Goal: Information Seeking & Learning: Learn about a topic

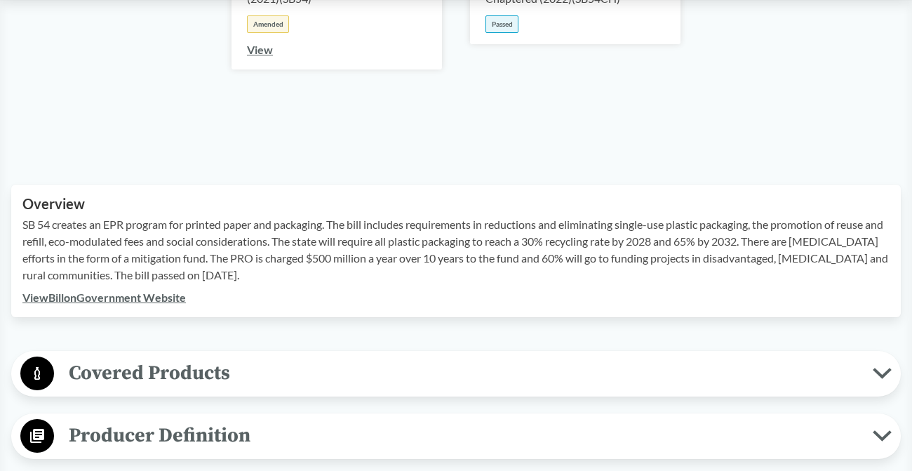
scroll to position [337, 0]
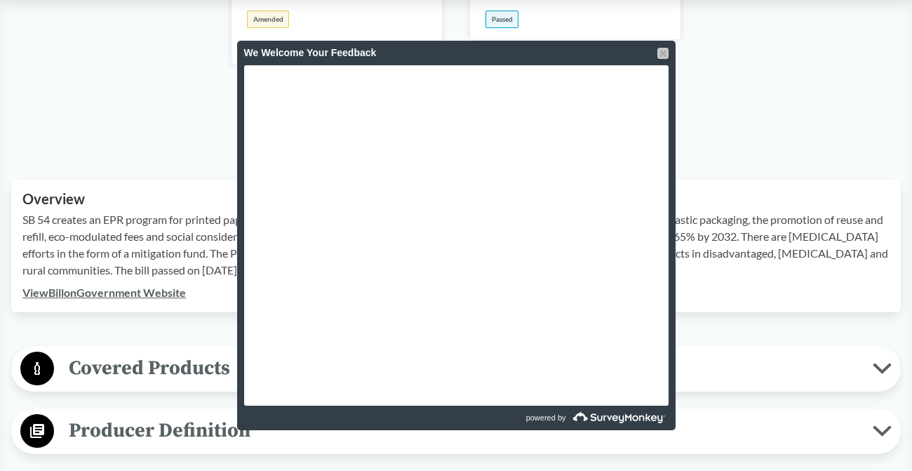
click at [660, 54] on div at bounding box center [663, 53] width 11 height 11
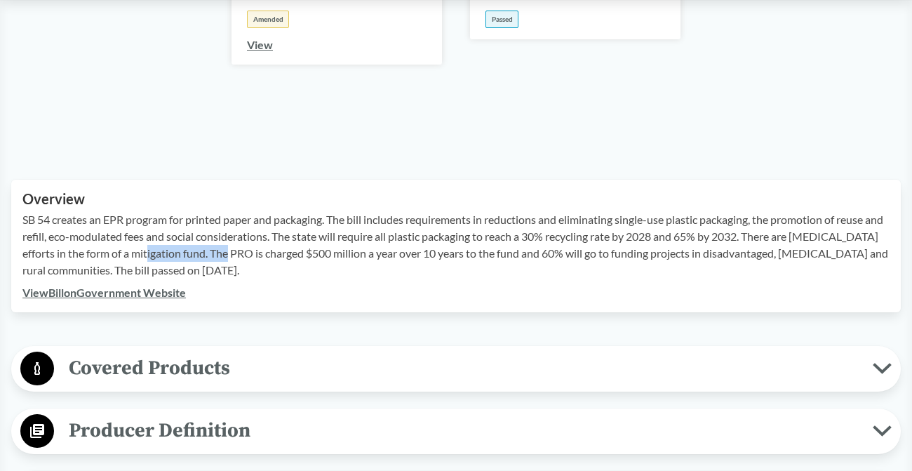
drag, startPoint x: 258, startPoint y: 251, endPoint x: 179, endPoint y: 255, distance: 79.4
click at [179, 255] on p "SB 54 creates an EPR program for printed paper and packaging. The bill includes…" at bounding box center [455, 244] width 867 height 67
click at [300, 253] on p "SB 54 creates an EPR program for printed paper and packaging. The bill includes…" at bounding box center [455, 244] width 867 height 67
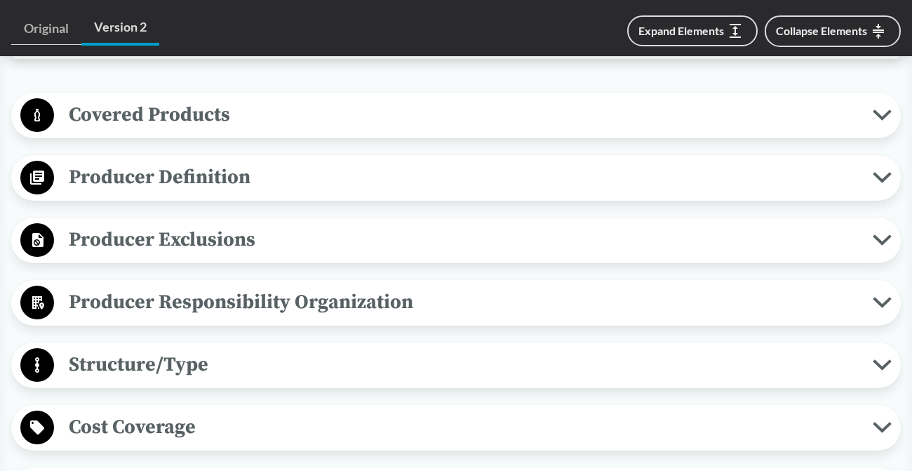
scroll to position [593, 0]
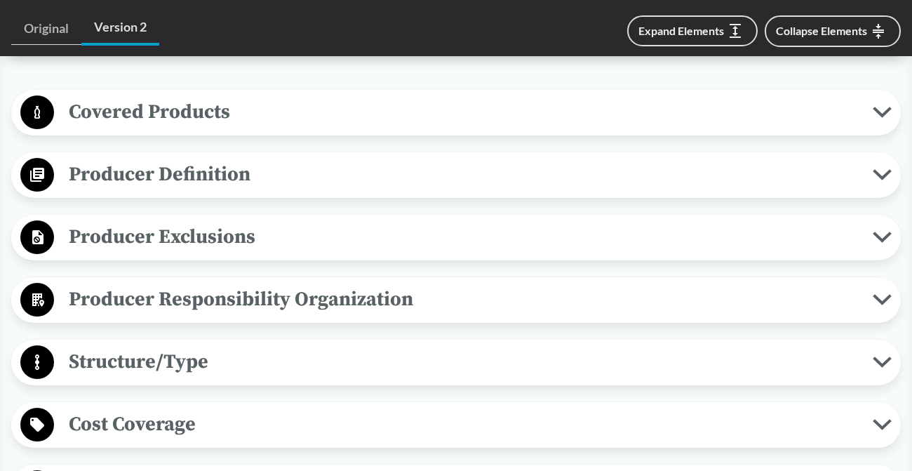
click at [295, 315] on button "Producer Responsibility Organization" at bounding box center [456, 300] width 880 height 36
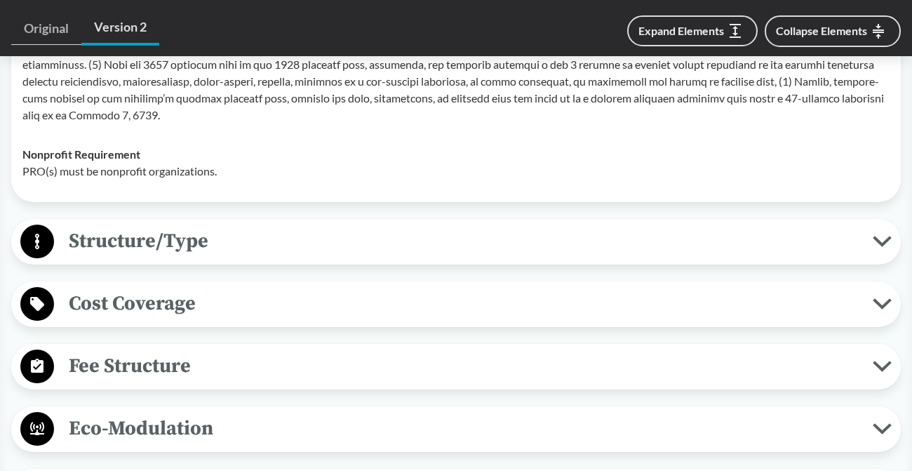
scroll to position [1004, 0]
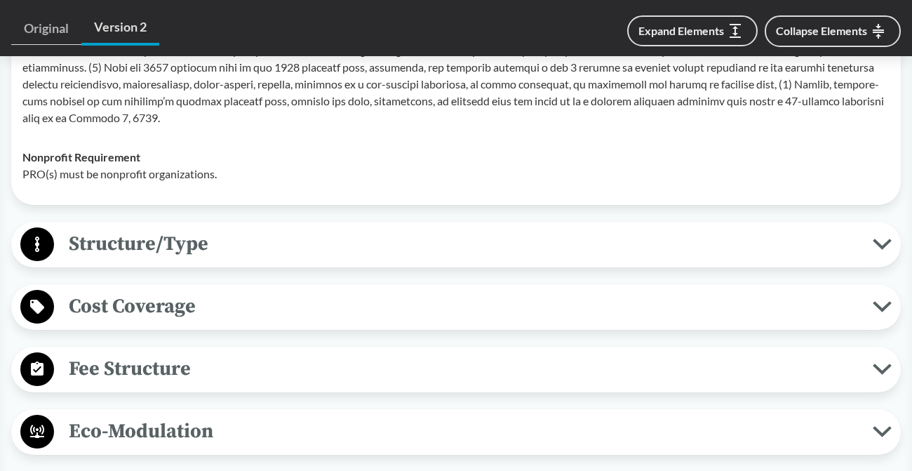
click at [213, 357] on span "Fee Structure" at bounding box center [463, 369] width 819 height 32
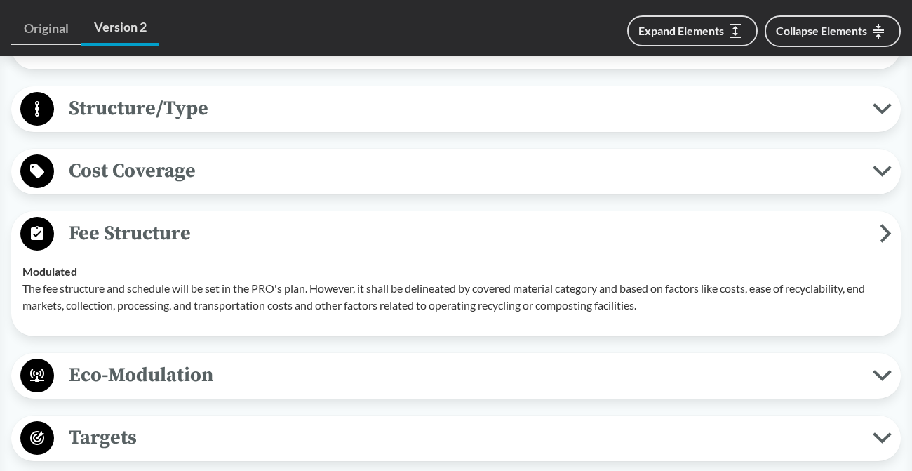
scroll to position [1142, 0]
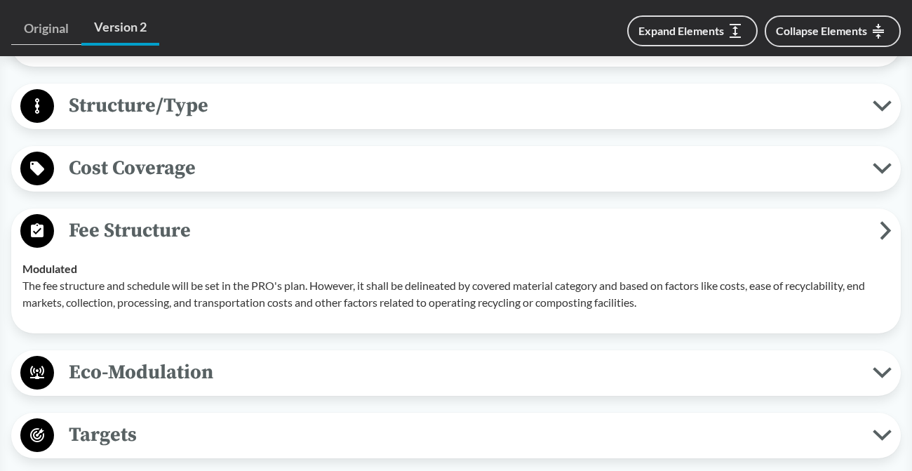
click at [274, 288] on p "The fee structure and schedule will be set in the PRO's plan. However, it shall…" at bounding box center [455, 294] width 867 height 34
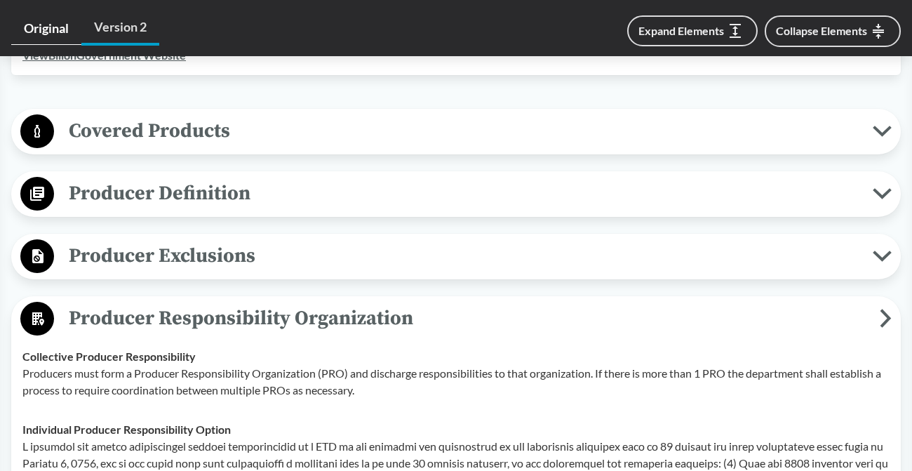
scroll to position [578, 0]
